Goal: Information Seeking & Learning: Find specific fact

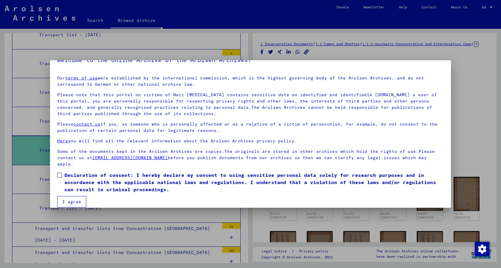
scroll to position [19, 0]
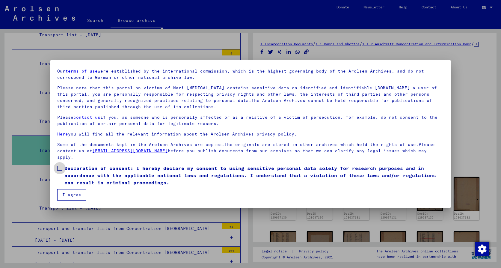
click at [60, 168] on span at bounding box center [59, 168] width 5 height 5
click at [71, 193] on button "I agree" at bounding box center [71, 194] width 29 height 11
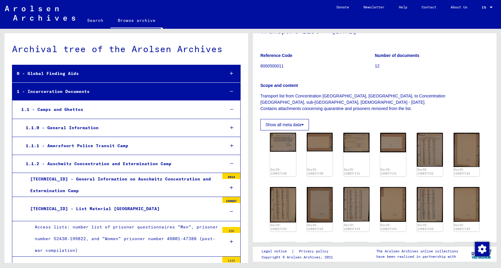
scroll to position [60, 0]
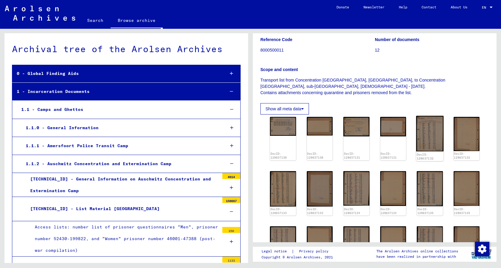
click at [427, 147] on img at bounding box center [429, 134] width 27 height 36
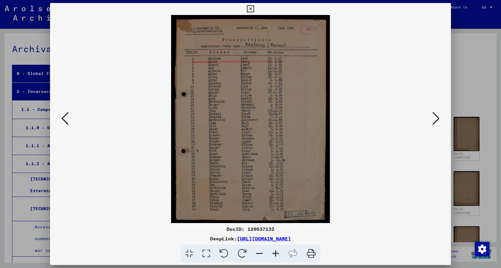
click at [438, 119] on icon at bounding box center [435, 118] width 7 height 14
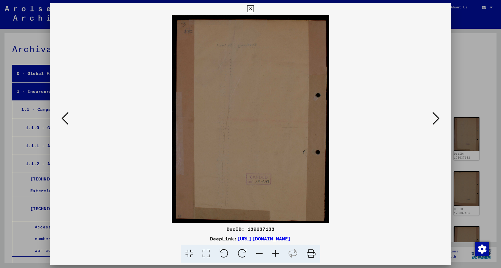
click at [438, 119] on icon at bounding box center [435, 118] width 7 height 14
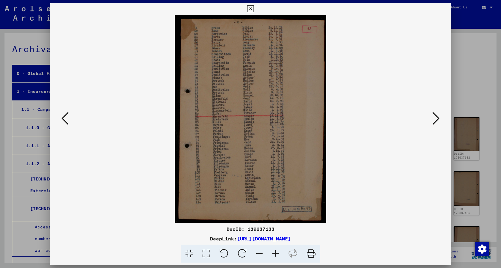
click at [438, 119] on icon at bounding box center [435, 118] width 7 height 14
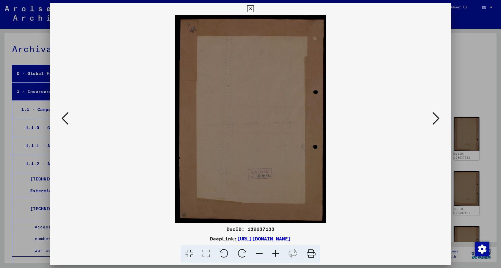
click at [438, 119] on icon at bounding box center [435, 118] width 7 height 14
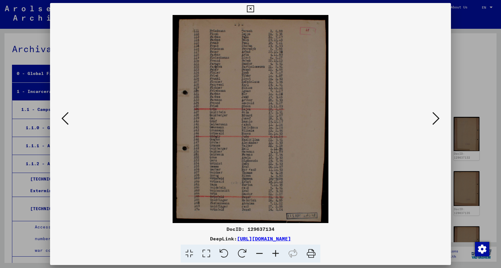
click at [438, 119] on icon at bounding box center [435, 118] width 7 height 14
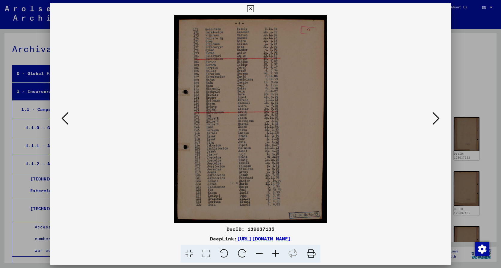
click at [438, 119] on icon at bounding box center [435, 118] width 7 height 14
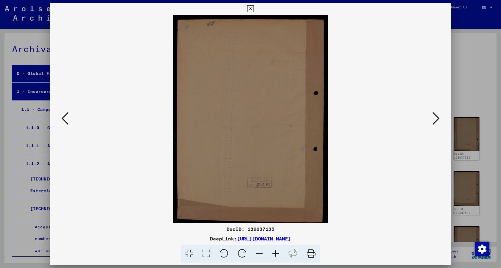
click at [438, 119] on icon at bounding box center [435, 118] width 7 height 14
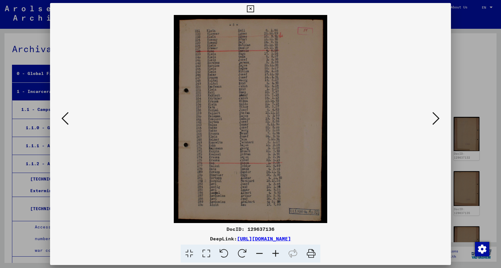
click at [438, 119] on icon at bounding box center [435, 118] width 7 height 14
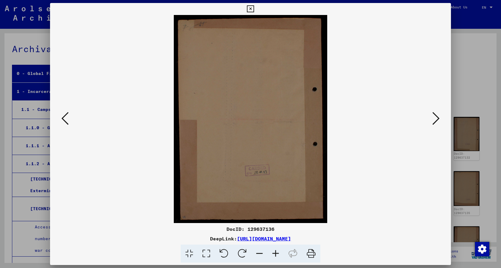
click at [438, 119] on icon at bounding box center [435, 118] width 7 height 14
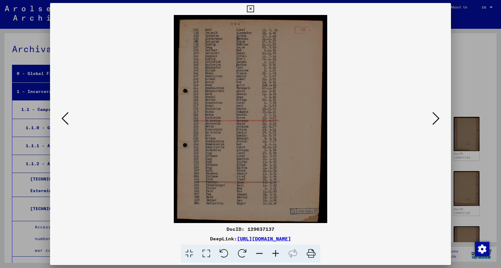
click at [438, 118] on icon at bounding box center [435, 118] width 7 height 14
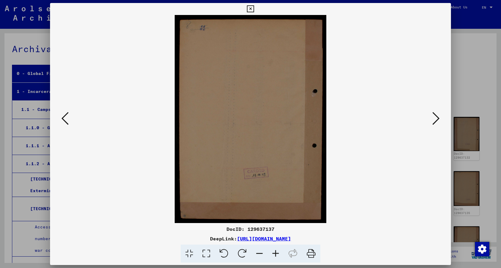
click at [438, 118] on icon at bounding box center [435, 118] width 7 height 14
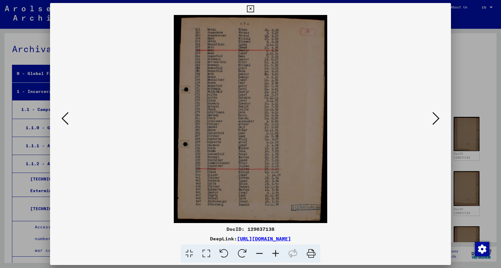
click at [438, 118] on icon at bounding box center [435, 118] width 7 height 14
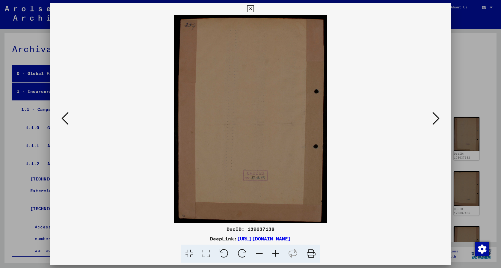
click at [438, 118] on icon at bounding box center [435, 118] width 7 height 14
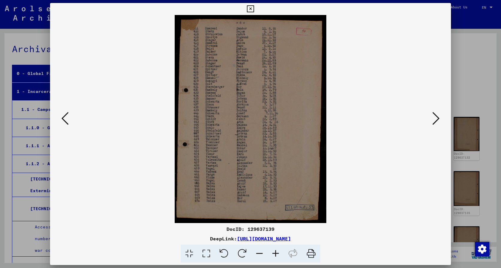
click at [64, 117] on icon at bounding box center [64, 118] width 7 height 14
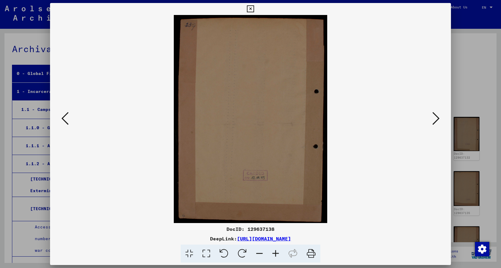
click at [64, 117] on icon at bounding box center [64, 118] width 7 height 14
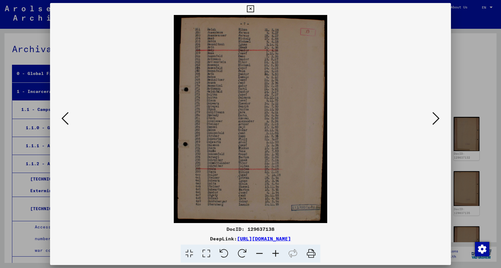
click at [64, 117] on icon at bounding box center [64, 118] width 7 height 14
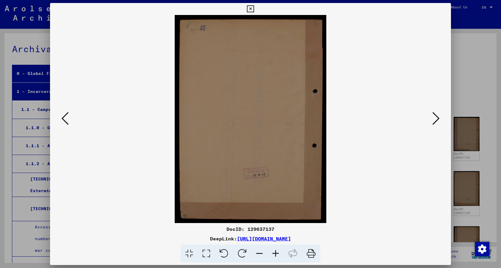
click at [64, 117] on icon at bounding box center [64, 118] width 7 height 14
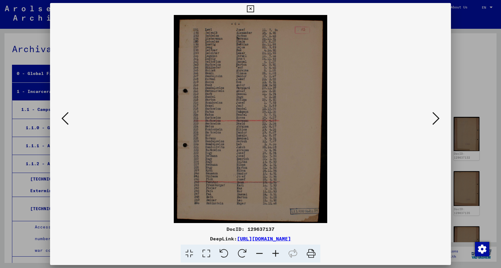
click at [64, 117] on icon at bounding box center [64, 118] width 7 height 14
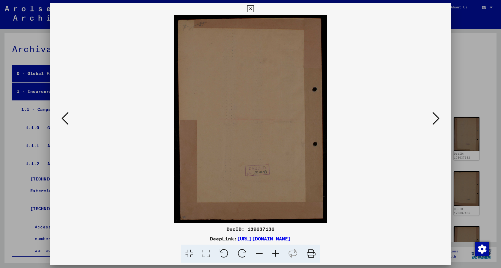
click at [64, 117] on icon at bounding box center [64, 118] width 7 height 14
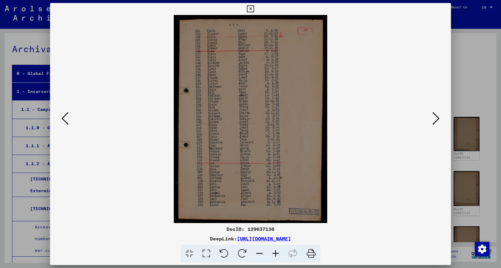
click at [437, 117] on icon at bounding box center [435, 118] width 7 height 14
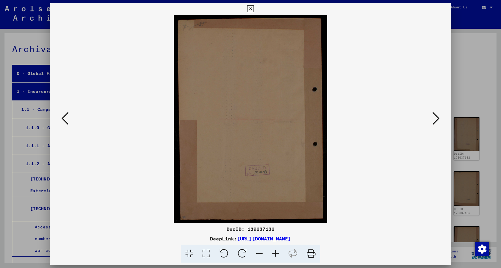
click at [437, 117] on icon at bounding box center [435, 118] width 7 height 14
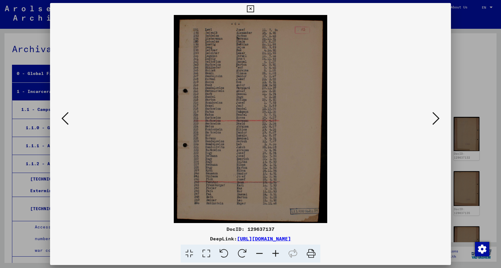
click at [437, 117] on icon at bounding box center [435, 118] width 7 height 14
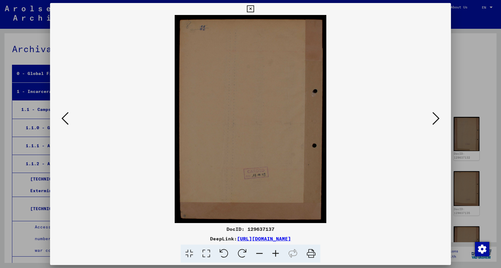
click at [437, 117] on icon at bounding box center [435, 118] width 7 height 14
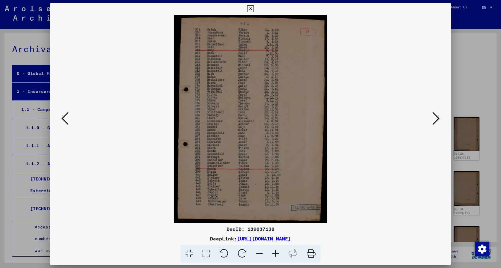
click at [437, 117] on icon at bounding box center [435, 118] width 7 height 14
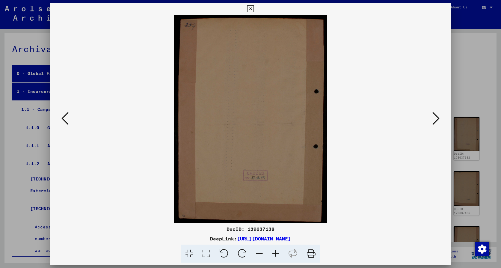
click at [437, 117] on icon at bounding box center [435, 118] width 7 height 14
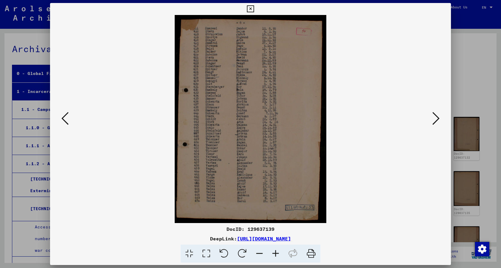
click at [437, 117] on icon at bounding box center [435, 118] width 7 height 14
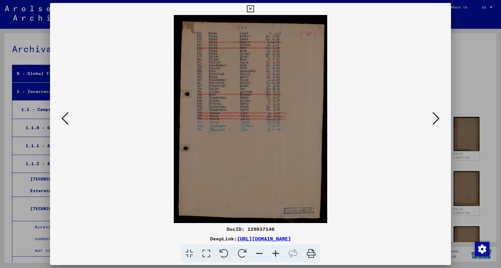
click at [437, 117] on icon at bounding box center [435, 118] width 7 height 14
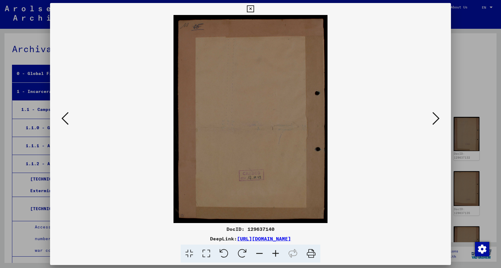
click at [437, 117] on icon at bounding box center [435, 118] width 7 height 14
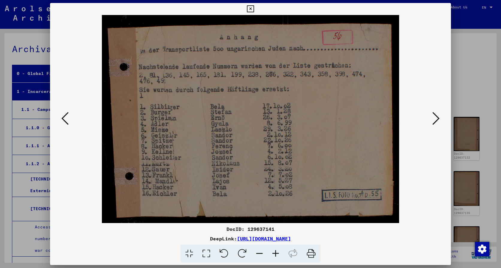
click at [437, 117] on icon at bounding box center [435, 118] width 7 height 14
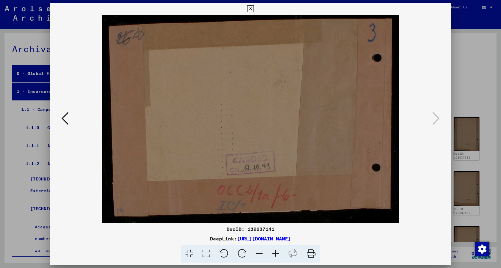
click at [63, 117] on icon at bounding box center [64, 118] width 7 height 14
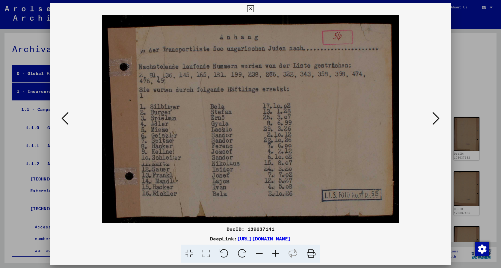
click at [436, 117] on icon at bounding box center [435, 118] width 7 height 14
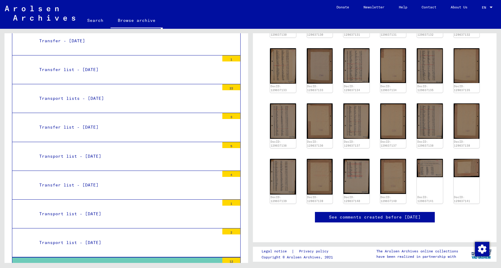
scroll to position [270, 0]
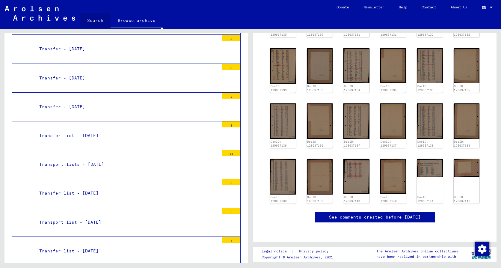
click at [93, 21] on link "Search" at bounding box center [95, 20] width 31 height 14
click at [93, 19] on link "Search" at bounding box center [95, 21] width 31 height 16
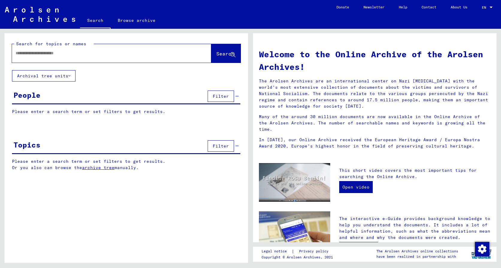
click at [102, 55] on input "text" at bounding box center [105, 53] width 178 height 6
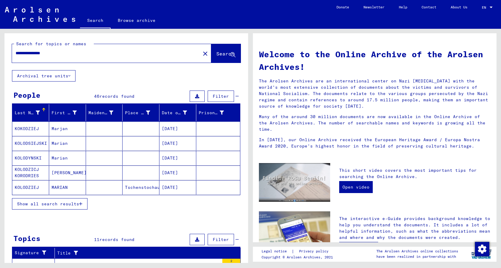
click at [67, 202] on span "Show all search results" at bounding box center [48, 203] width 62 height 5
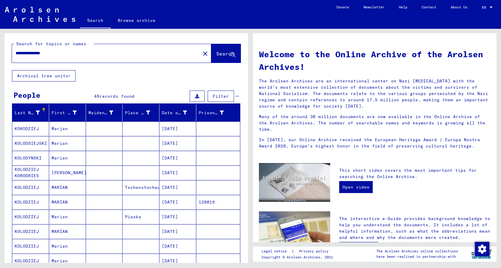
click at [179, 202] on mat-cell "[DATE]" at bounding box center [177, 202] width 37 height 14
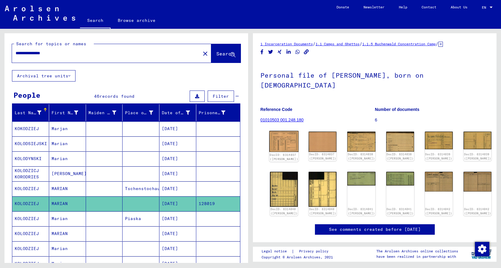
click at [283, 135] on img at bounding box center [283, 141] width 29 height 21
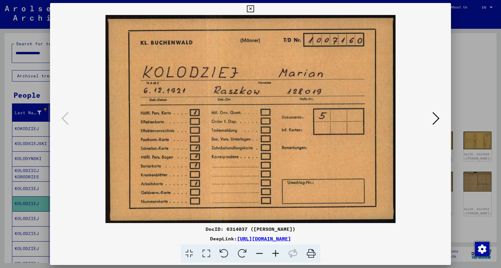
click at [438, 117] on icon at bounding box center [435, 118] width 7 height 14
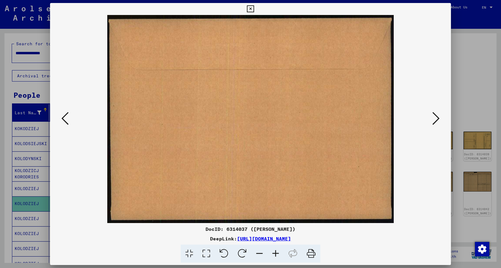
click at [438, 117] on icon at bounding box center [435, 118] width 7 height 14
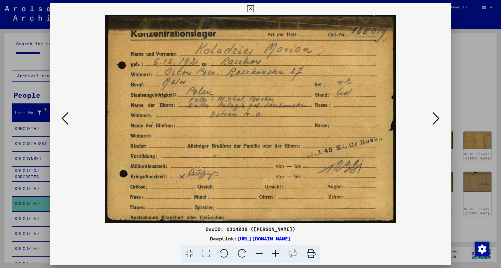
click at [438, 117] on icon at bounding box center [435, 118] width 7 height 14
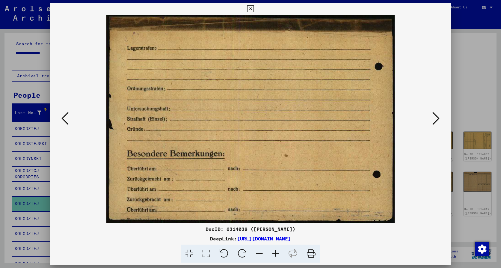
click at [438, 117] on icon at bounding box center [435, 118] width 7 height 14
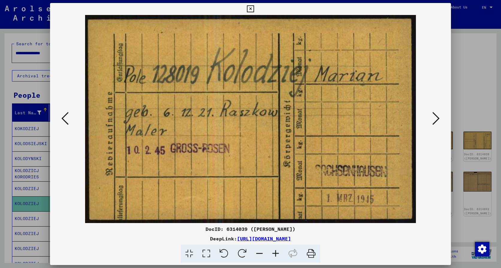
click at [438, 117] on icon at bounding box center [435, 118] width 7 height 14
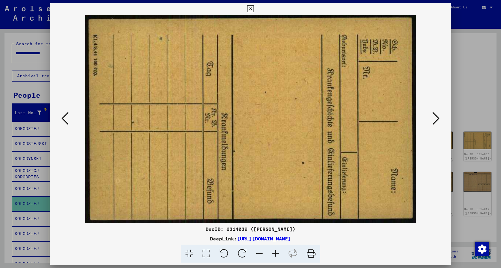
click at [438, 117] on icon at bounding box center [435, 118] width 7 height 14
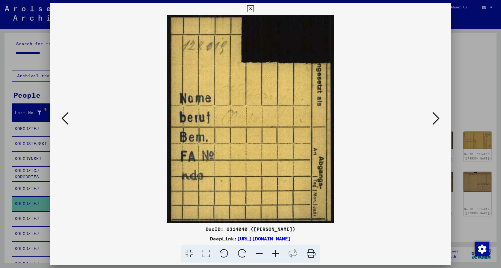
click at [438, 117] on icon at bounding box center [435, 118] width 7 height 14
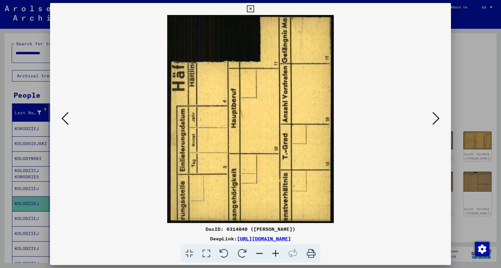
click at [438, 117] on icon at bounding box center [435, 118] width 7 height 14
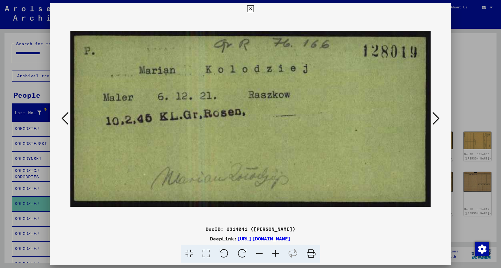
click at [438, 117] on icon at bounding box center [435, 118] width 7 height 14
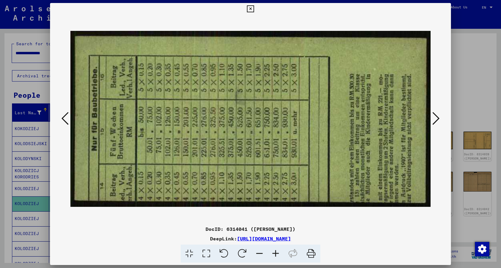
click at [438, 117] on icon at bounding box center [435, 118] width 7 height 14
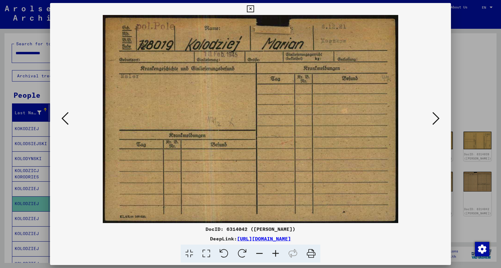
click at [439, 117] on icon at bounding box center [435, 118] width 7 height 14
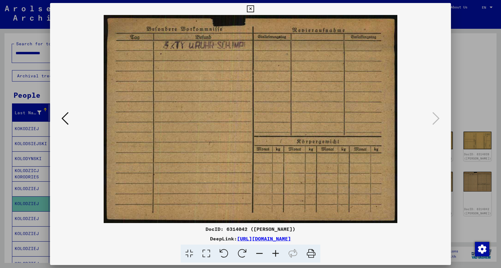
click at [64, 119] on icon at bounding box center [64, 118] width 7 height 14
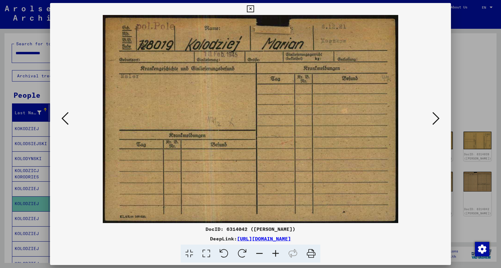
click at [64, 118] on icon at bounding box center [64, 118] width 7 height 14
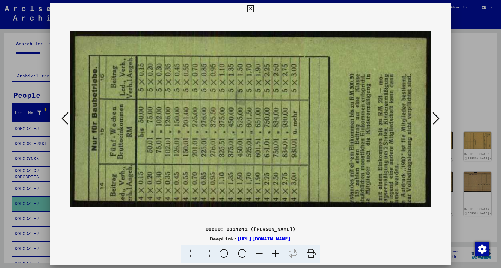
click at [64, 118] on icon at bounding box center [64, 118] width 7 height 14
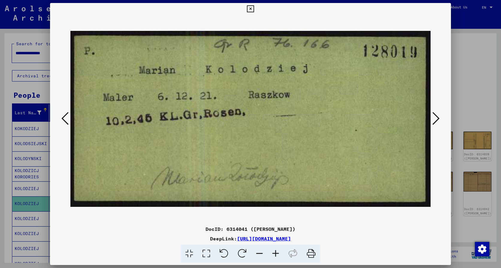
click at [65, 117] on icon at bounding box center [64, 118] width 7 height 14
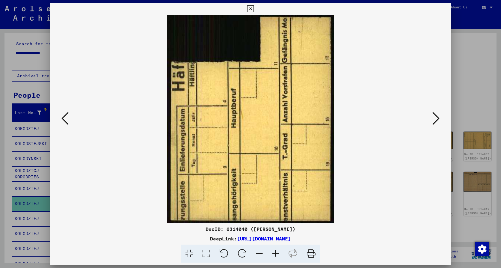
click at [65, 117] on icon at bounding box center [64, 118] width 7 height 14
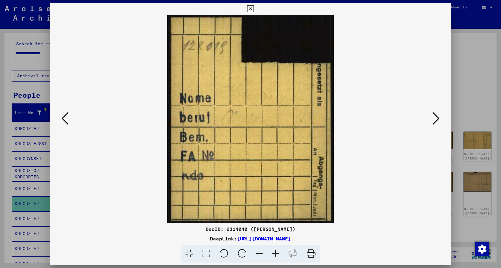
click at [65, 117] on icon at bounding box center [64, 118] width 7 height 14
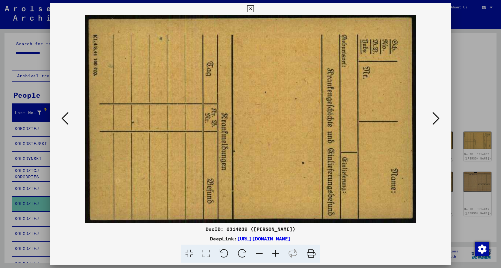
click at [66, 116] on icon at bounding box center [64, 118] width 7 height 14
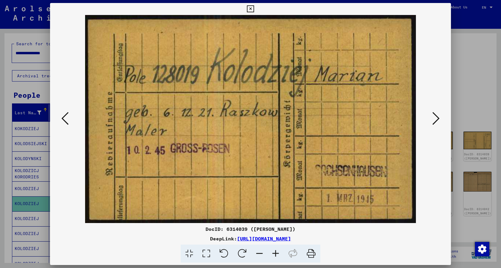
click at [66, 116] on icon at bounding box center [64, 118] width 7 height 14
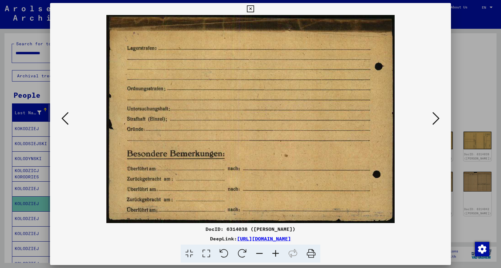
click at [66, 116] on icon at bounding box center [64, 118] width 7 height 14
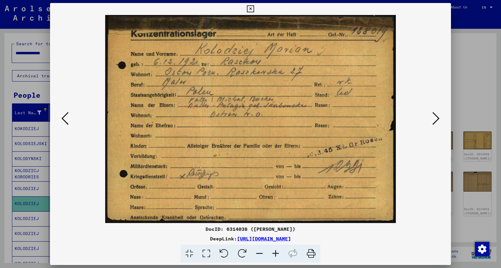
click at [66, 116] on icon at bounding box center [64, 118] width 7 height 14
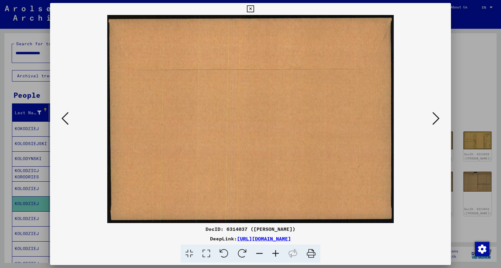
click at [66, 116] on icon at bounding box center [64, 118] width 7 height 14
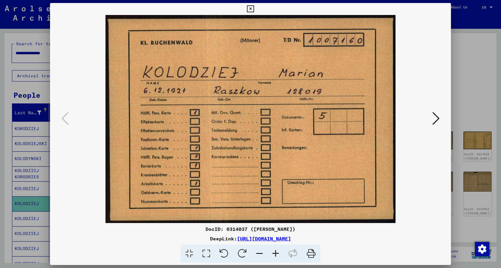
click at [250, 9] on icon at bounding box center [250, 8] width 7 height 7
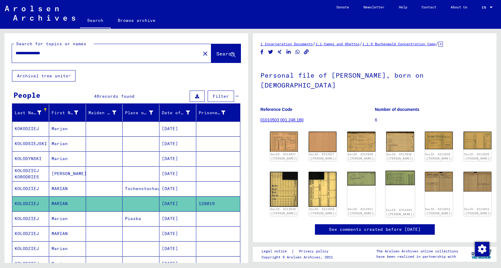
click at [385, 177] on div "DocID: 6314041 ([PERSON_NAME])" at bounding box center [399, 193] width 29 height 46
click at [385, 172] on img at bounding box center [399, 177] width 29 height 14
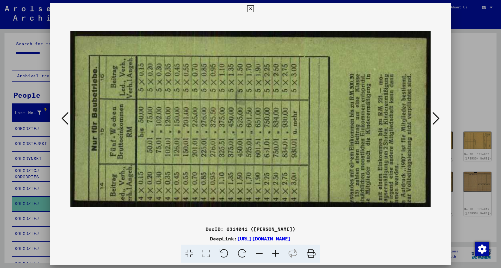
click at [436, 120] on icon at bounding box center [435, 118] width 7 height 14
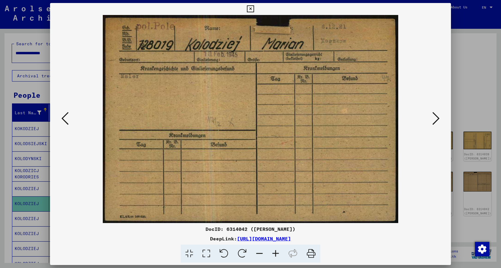
click at [436, 120] on icon at bounding box center [435, 118] width 7 height 14
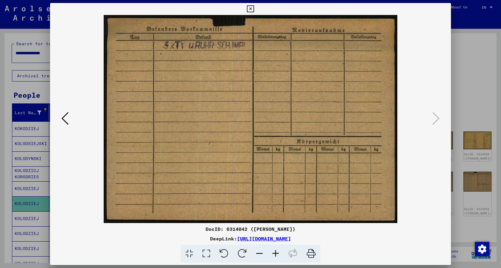
click at [250, 10] on icon at bounding box center [250, 8] width 7 height 7
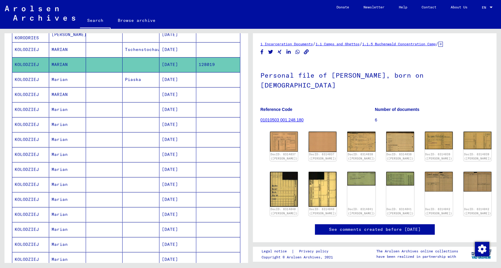
scroll to position [150, 0]
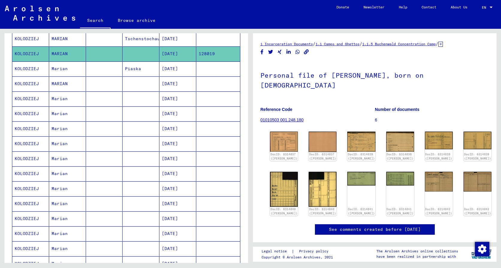
click at [171, 202] on mat-cell "[DATE]" at bounding box center [177, 203] width 37 height 15
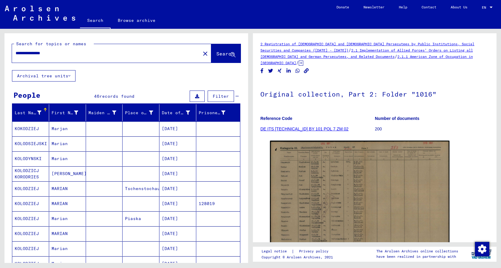
click at [68, 53] on input "**********" at bounding box center [106, 53] width 181 height 6
type input "*"
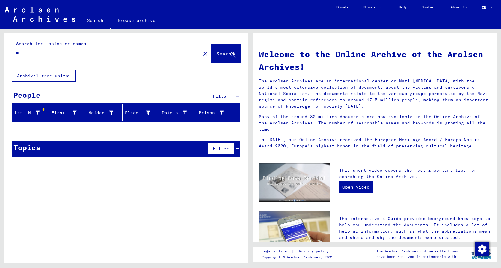
type input "*"
type input "**********"
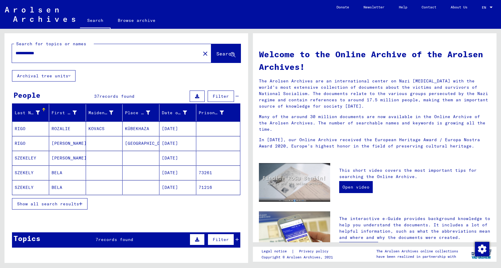
click at [44, 202] on span "Show all search results" at bounding box center [48, 203] width 62 height 5
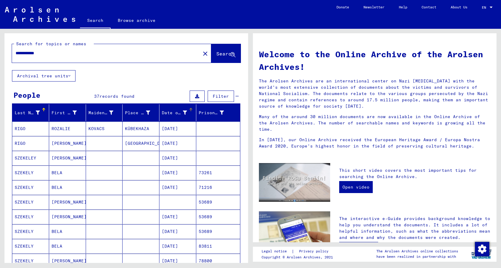
click at [183, 113] on icon at bounding box center [185, 113] width 4 height 4
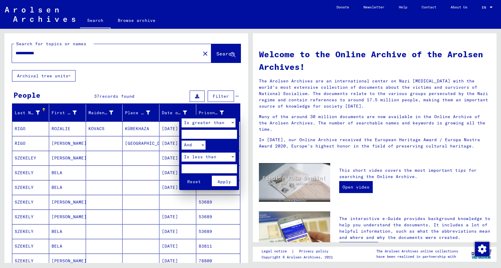
click at [194, 133] on input "number" at bounding box center [209, 134] width 55 height 9
type input "********"
click at [182, 176] on button "Reset" at bounding box center [194, 181] width 25 height 10
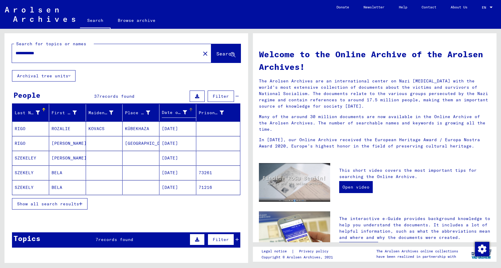
click at [52, 55] on input "**********" at bounding box center [105, 53] width 178 height 6
click at [29, 52] on input "**********" at bounding box center [105, 53] width 178 height 6
click at [40, 53] on input "*******" at bounding box center [105, 53] width 178 height 6
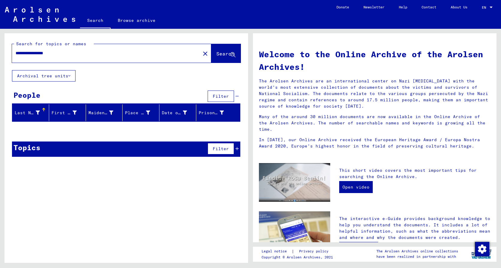
click at [50, 52] on input "**********" at bounding box center [105, 53] width 178 height 6
click at [222, 95] on span "Filter" at bounding box center [221, 95] width 16 height 5
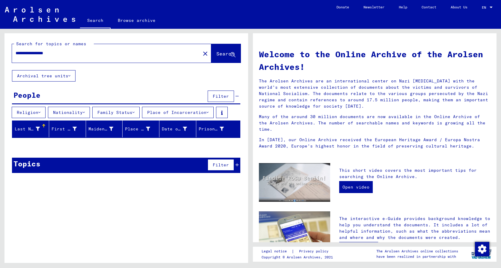
click at [203, 115] on button "Place of Incarceration" at bounding box center [178, 112] width 72 height 11
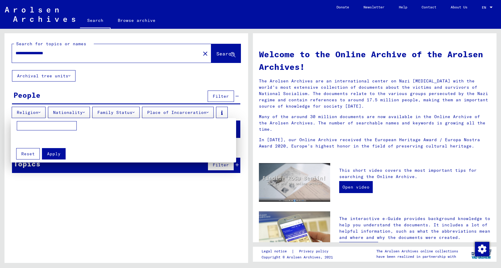
click at [58, 123] on input at bounding box center [47, 126] width 60 height 10
click at [184, 113] on div at bounding box center [250, 134] width 501 height 268
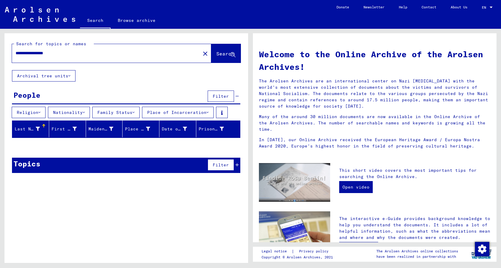
click at [140, 112] on button "Family Status" at bounding box center [115, 112] width 47 height 11
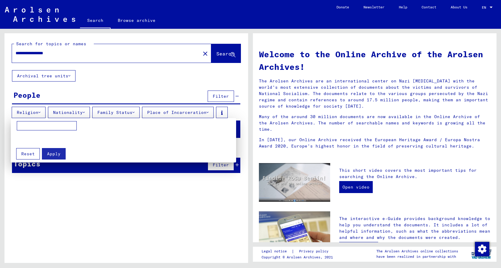
click at [141, 112] on div at bounding box center [250, 134] width 501 height 268
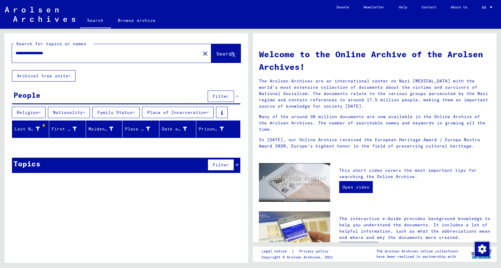
click at [82, 113] on button "Nationality" at bounding box center [69, 112] width 42 height 11
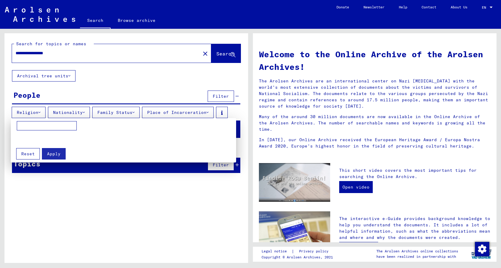
click at [82, 113] on div at bounding box center [250, 134] width 501 height 268
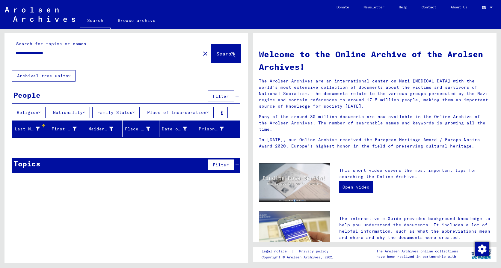
click at [67, 52] on input "**********" at bounding box center [105, 53] width 178 height 6
click at [38, 53] on input "**********" at bounding box center [105, 53] width 178 height 6
click at [116, 51] on input "**********" at bounding box center [105, 53] width 178 height 6
type input "*"
type input "**********"
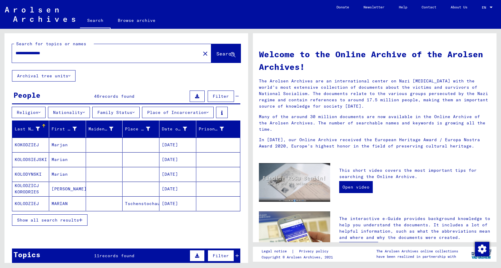
click at [48, 222] on span "Show all search results" at bounding box center [48, 219] width 62 height 5
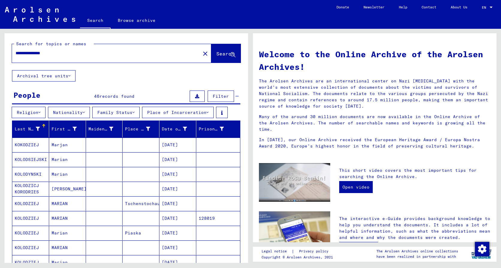
click at [59, 216] on mat-cell "MARIAN" at bounding box center [67, 218] width 37 height 14
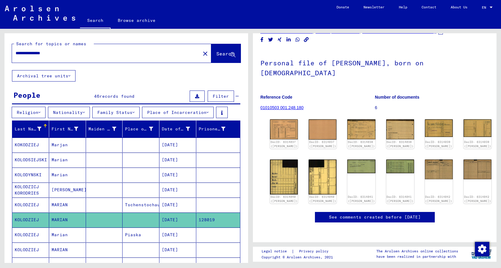
scroll to position [46, 0]
click at [369, 214] on link "See comments created before [DATE]" at bounding box center [375, 217] width 92 height 6
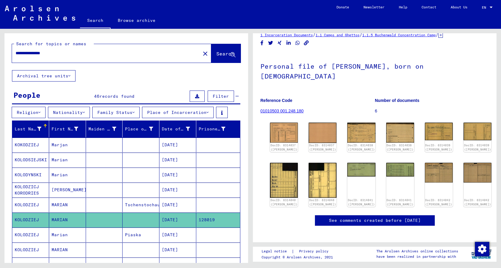
scroll to position [0, 0]
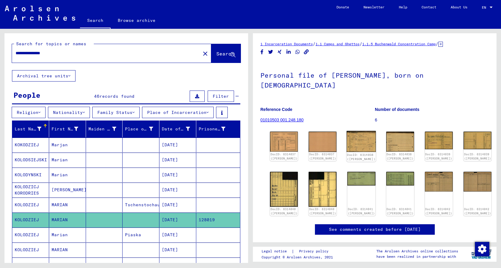
click at [349, 133] on img at bounding box center [361, 141] width 29 height 21
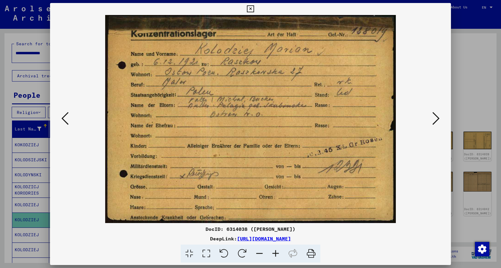
click at [435, 116] on icon at bounding box center [435, 118] width 7 height 14
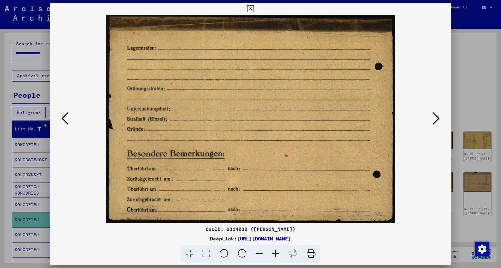
click at [435, 116] on icon at bounding box center [435, 118] width 7 height 14
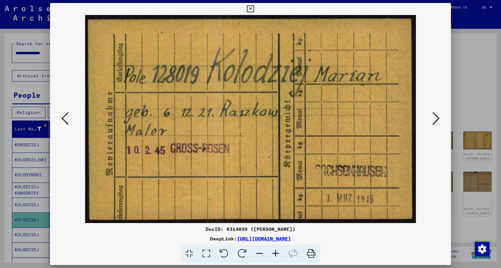
click at [435, 116] on icon at bounding box center [435, 118] width 7 height 14
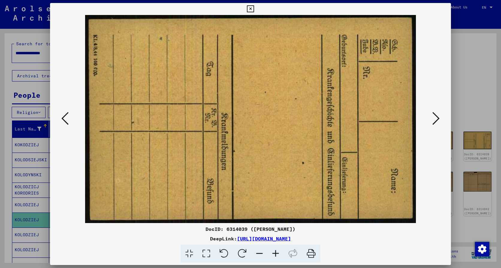
click at [435, 116] on icon at bounding box center [435, 118] width 7 height 14
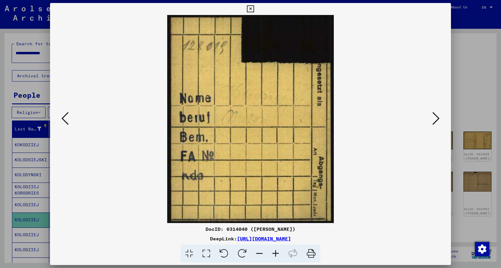
click at [435, 116] on icon at bounding box center [435, 118] width 7 height 14
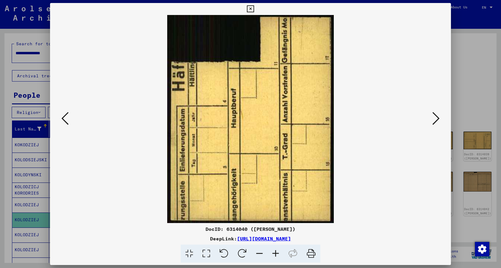
click at [435, 116] on icon at bounding box center [435, 118] width 7 height 14
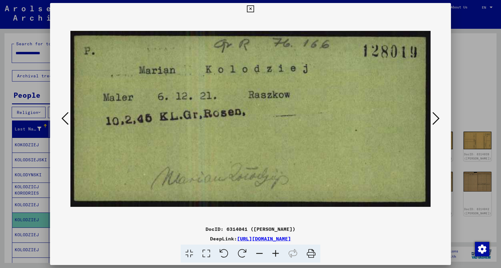
click at [435, 116] on icon at bounding box center [435, 118] width 7 height 14
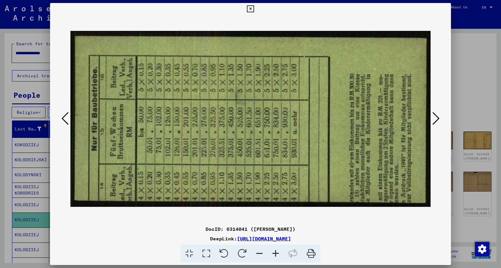
click at [328, 108] on img at bounding box center [250, 119] width 360 height 208
click at [436, 117] on icon at bounding box center [435, 118] width 7 height 14
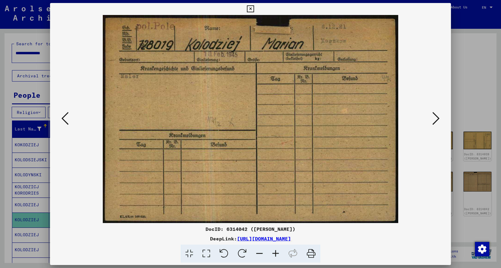
click at [436, 117] on icon at bounding box center [435, 118] width 7 height 14
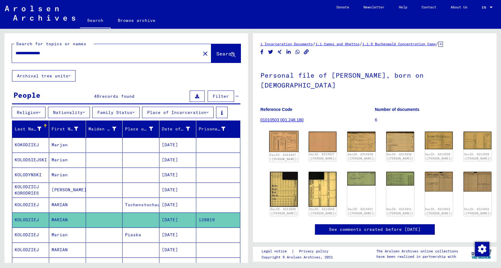
click at [285, 135] on img at bounding box center [283, 141] width 29 height 21
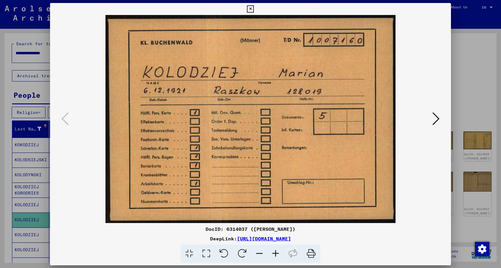
click at [285, 136] on img at bounding box center [250, 119] width 360 height 208
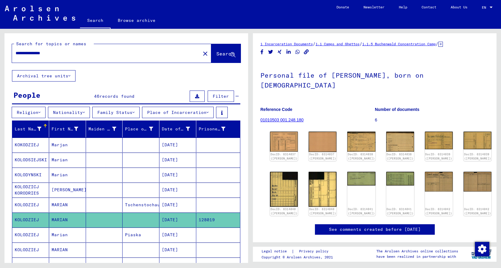
drag, startPoint x: 242, startPoint y: 80, endPoint x: 259, endPoint y: 43, distance: 41.3
click at [245, 73] on div "**********" at bounding box center [126, 150] width 244 height 234
